Goal: Task Accomplishment & Management: Manage account settings

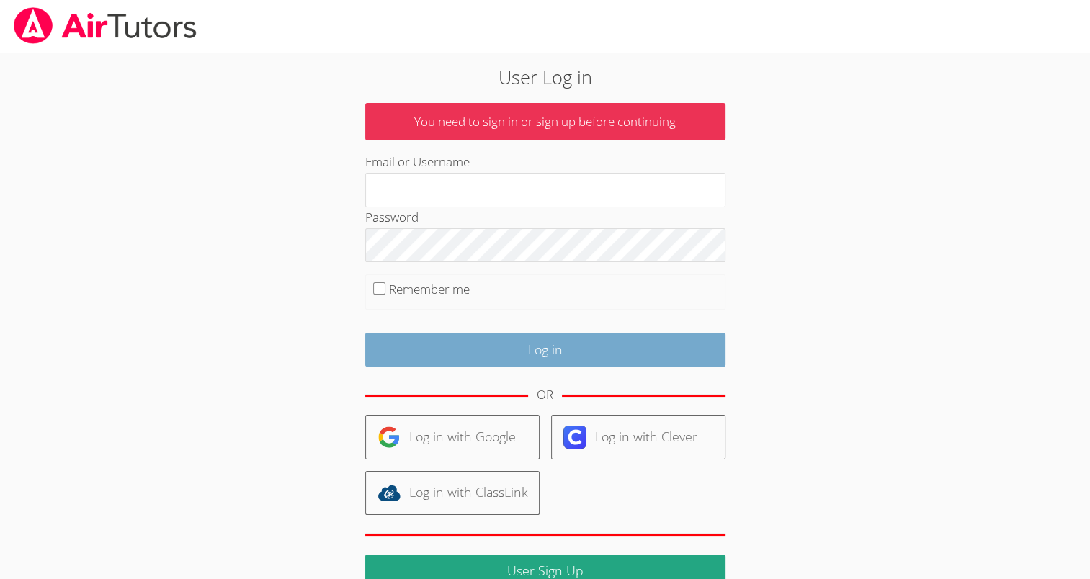
type input "mspairtutors@gmail.com"
click at [447, 342] on input "Log in" at bounding box center [545, 350] width 360 height 34
